Goal: Information Seeking & Learning: Learn about a topic

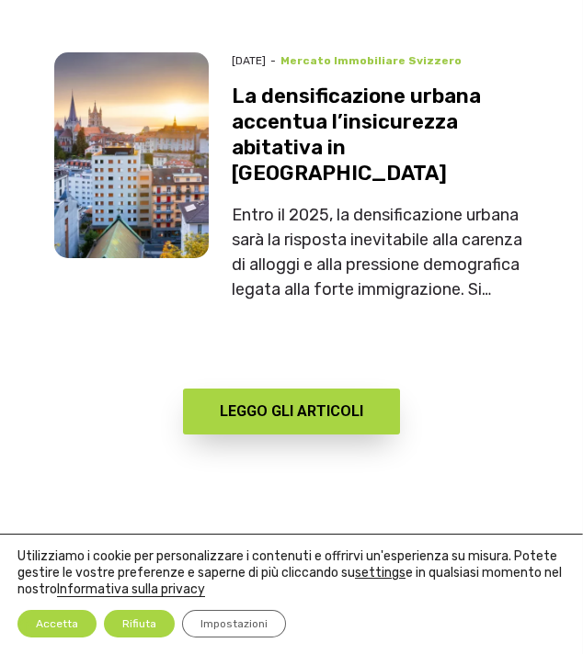
scroll to position [8410, 0]
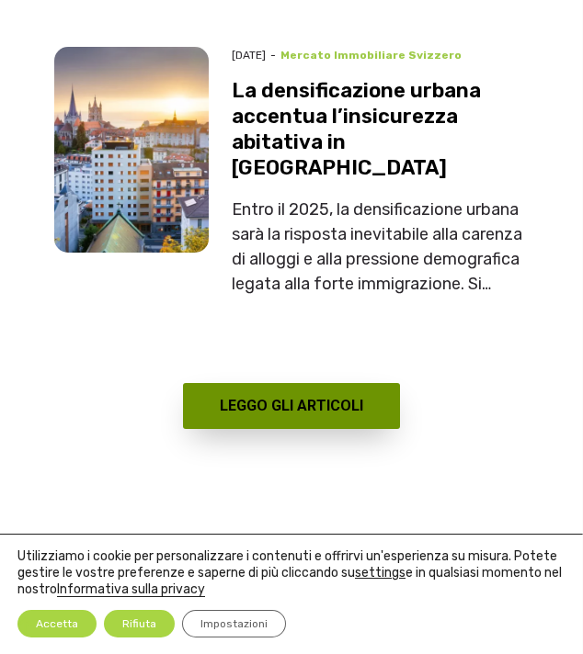
click at [335, 383] on link "LEGGO GLI ARTICOLI" at bounding box center [291, 406] width 217 height 46
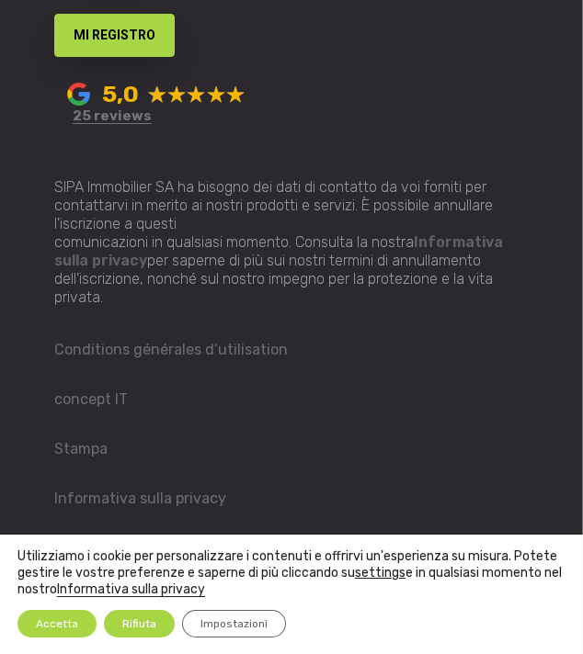
scroll to position [10042, 0]
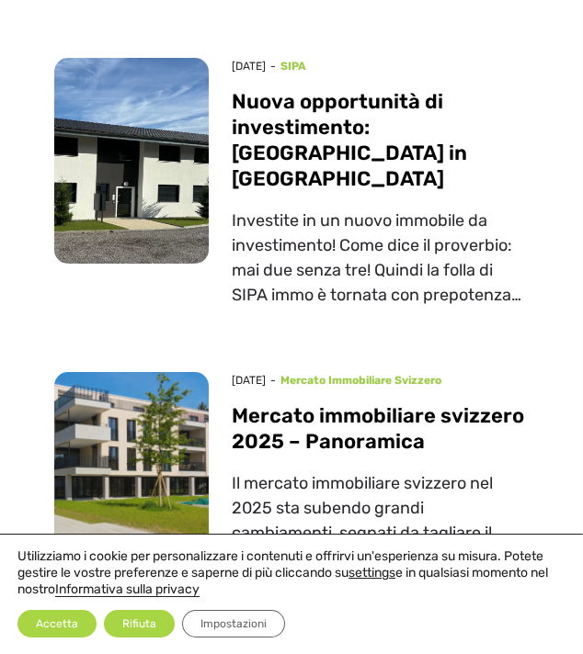
scroll to position [2671, 0]
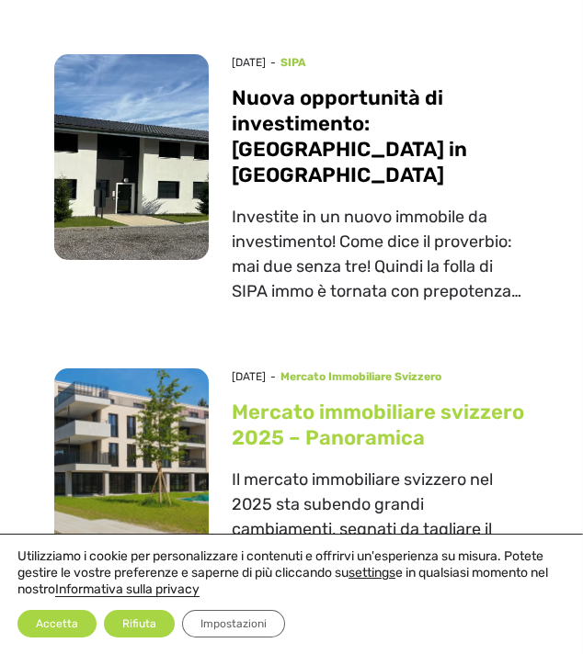
click at [319, 400] on link "Mercato immobiliare svizzero 2025 – Panoramica" at bounding box center [378, 425] width 292 height 51
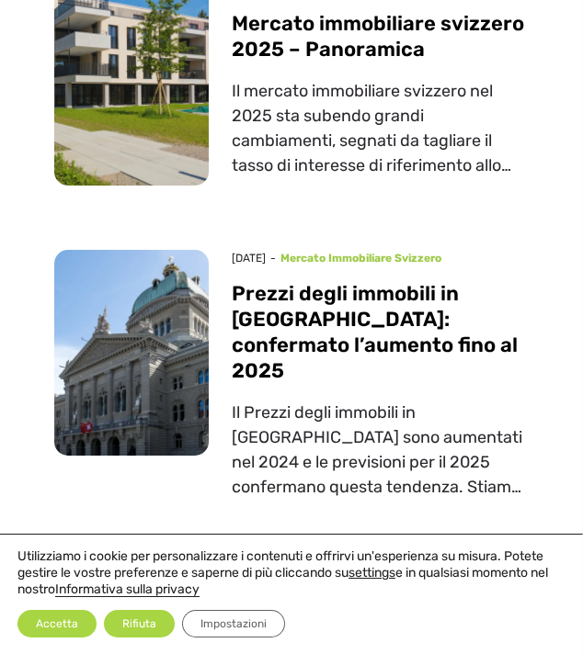
scroll to position [3068, 0]
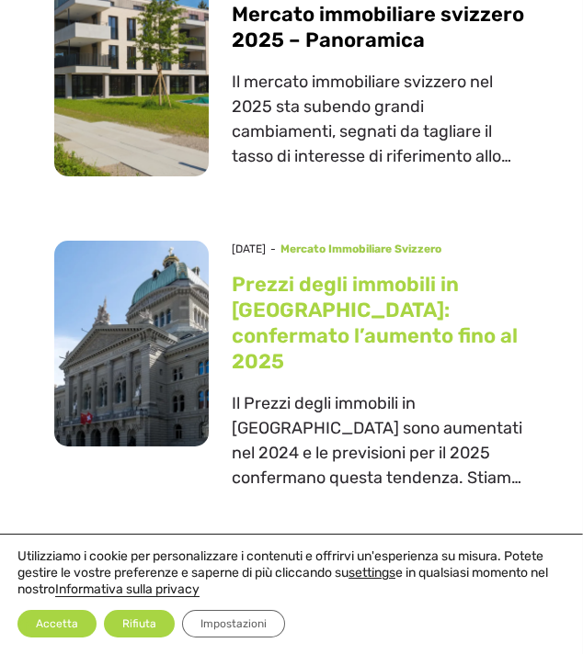
click at [371, 272] on link "Prezzi degli immobili in Svizzera: confermato l’aumento fino al 2025" at bounding box center [375, 323] width 286 height 102
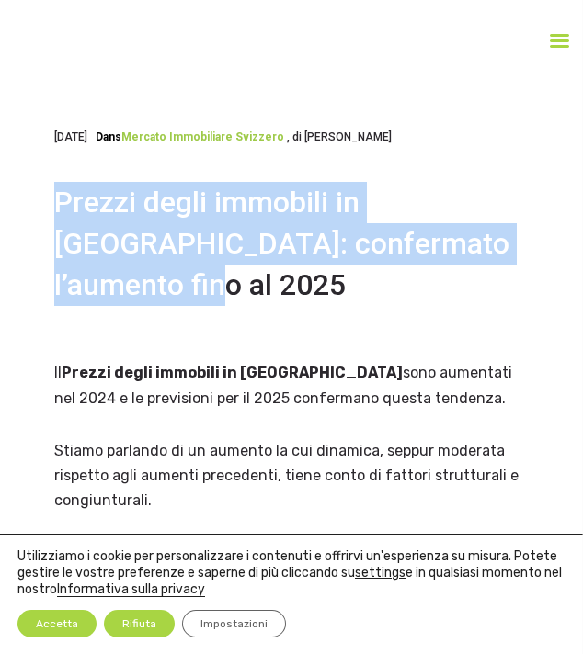
drag, startPoint x: 56, startPoint y: 200, endPoint x: 507, endPoint y: 230, distance: 452.2
click at [507, 230] on h1 "Prezzi degli immobili in [GEOGRAPHIC_DATA]: confermato l’aumento fino al 2025" at bounding box center [291, 243] width 474 height 123
copy h1 "Prezzi degli immobili in [GEOGRAPHIC_DATA]: confermato l’aumento fino al 2025"
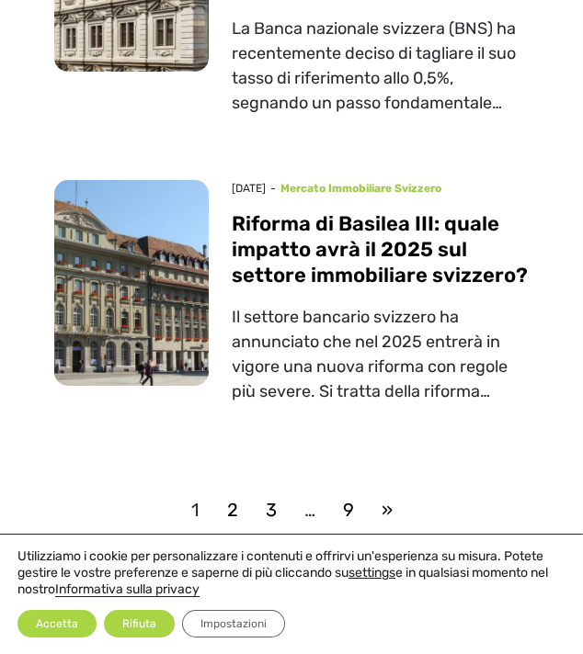
scroll to position [3835, 0]
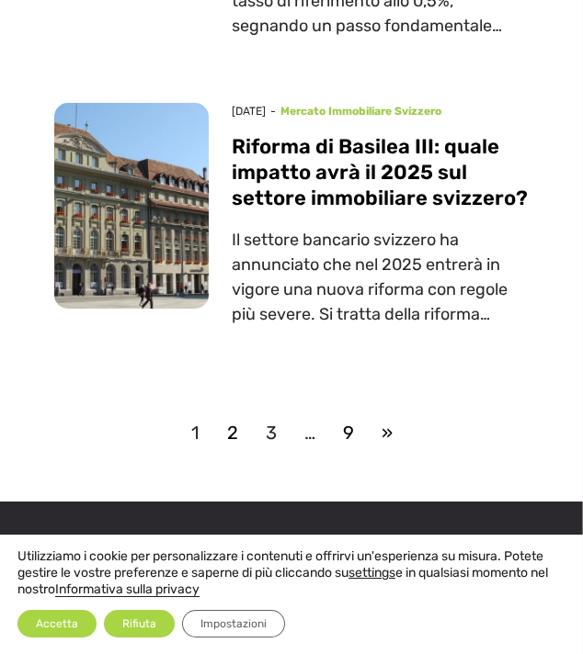
click at [260, 419] on link "3" at bounding box center [271, 433] width 39 height 28
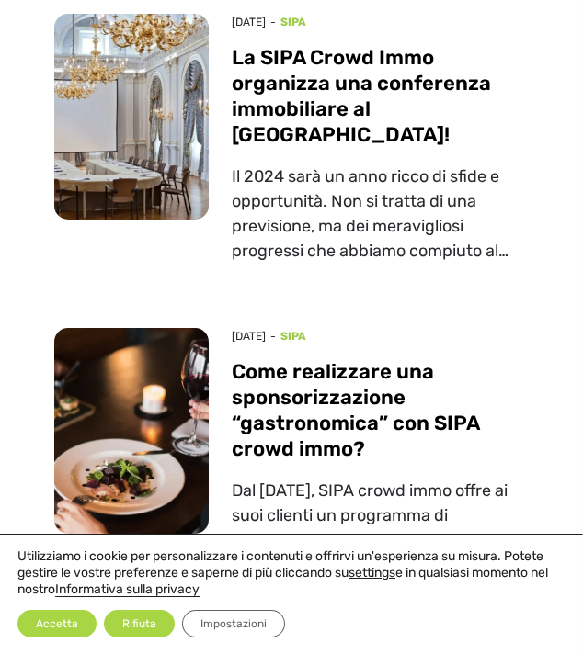
scroll to position [3655, 0]
